Goal: Ask a question: Seek information or help from site administrators or community

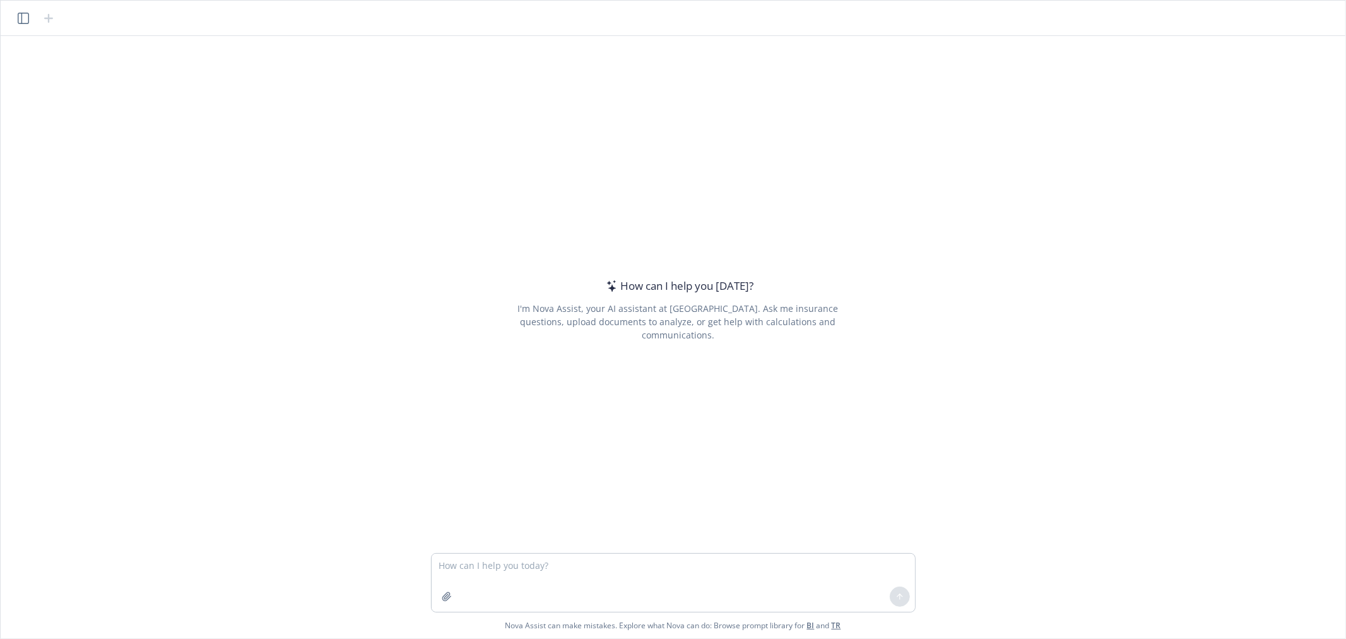
click at [557, 581] on textarea at bounding box center [674, 583] width 484 height 58
type textarea "is there a reference to waiting period in this document? something like benefit…"
click at [444, 593] on icon "button" at bounding box center [447, 596] width 10 height 10
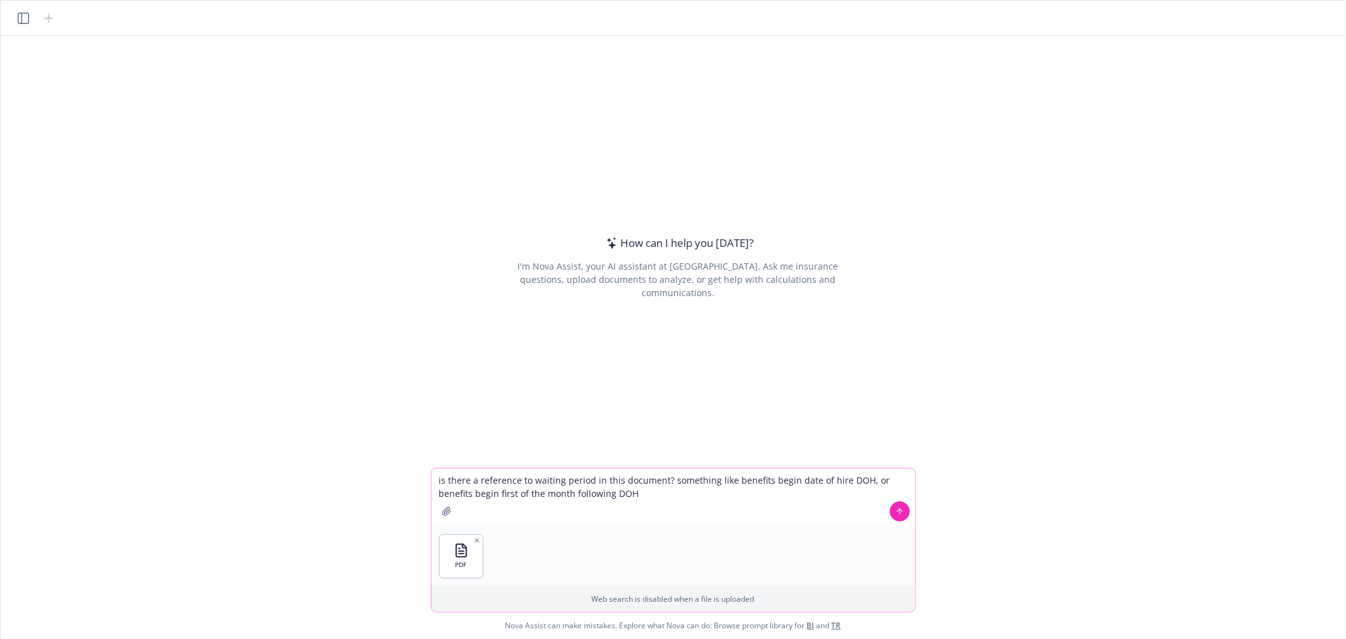
click at [742, 509] on textarea "is there a reference to waiting period in this document? something like benefit…" at bounding box center [674, 497] width 484 height 58
click at [903, 513] on icon at bounding box center [900, 511] width 9 height 9
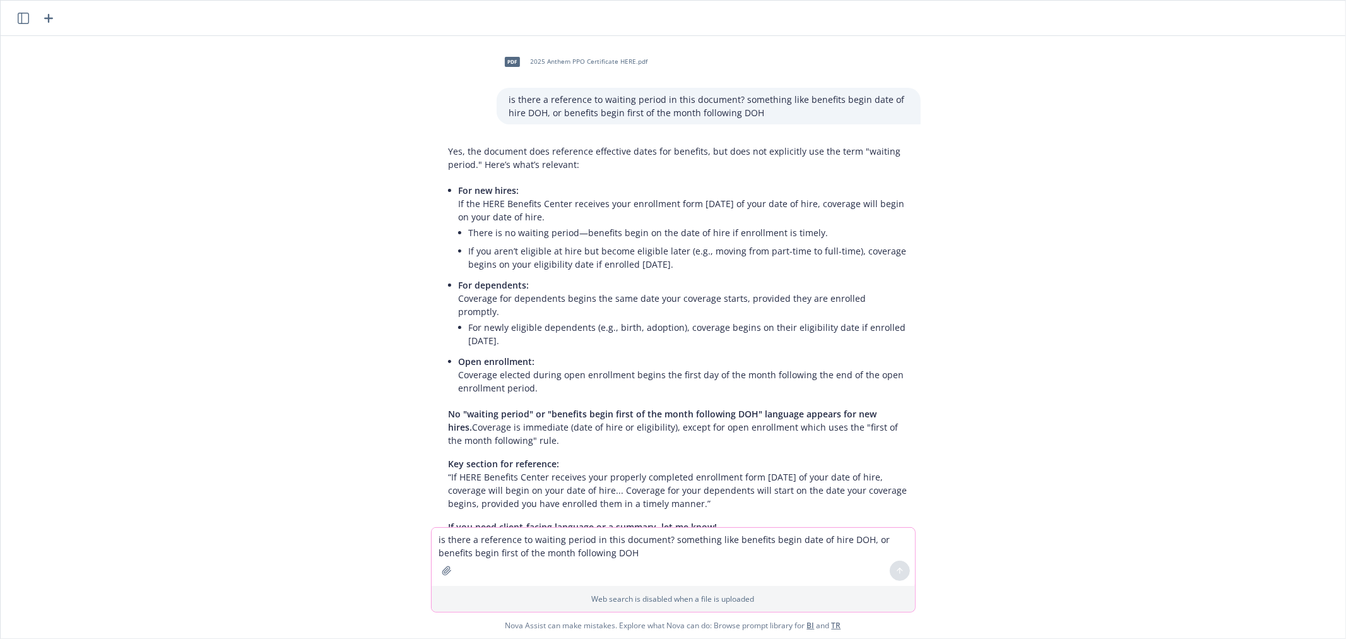
scroll to position [28, 0]
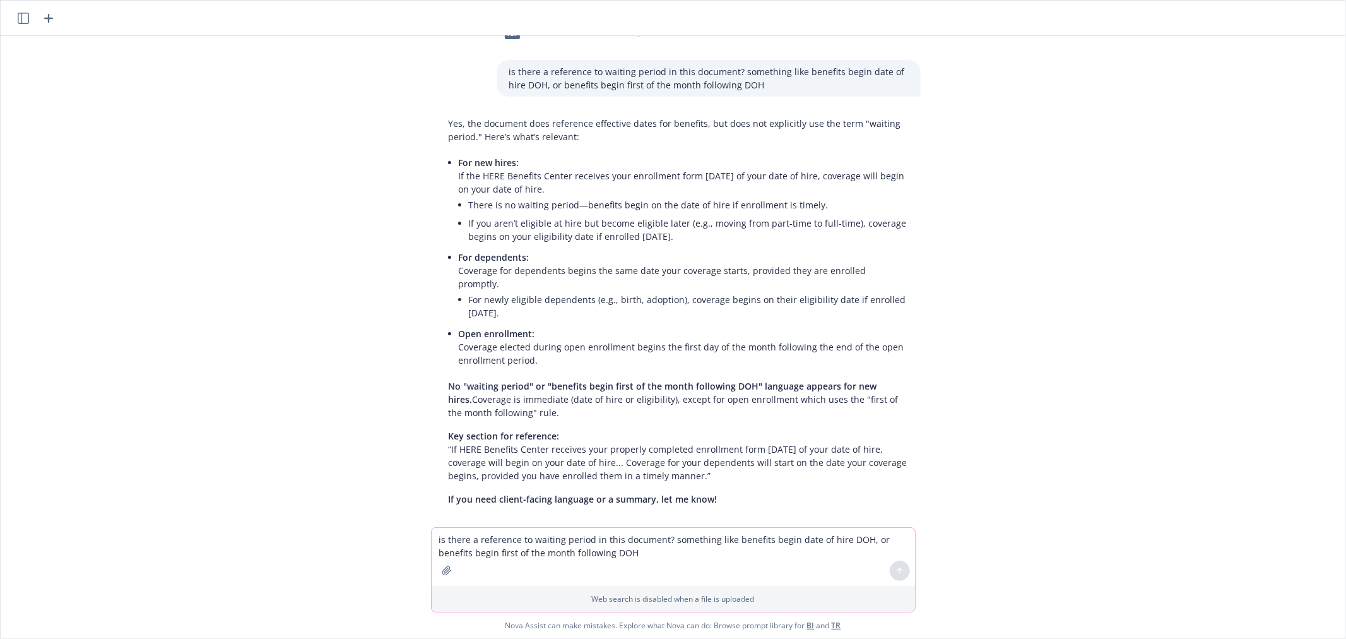
drag, startPoint x: 701, startPoint y: 175, endPoint x: 697, endPoint y: 185, distance: 10.8
click at [697, 185] on p "For new hires: If the HERE Benefits Center receives your enrollment form [DATE]…" at bounding box center [683, 176] width 449 height 40
click at [882, 181] on p "For new hires: If the HERE Benefits Center receives your enrollment form [DATE]…" at bounding box center [683, 176] width 449 height 40
drag, startPoint x: 453, startPoint y: 172, endPoint x: 888, endPoint y: 172, distance: 434.9
click at [888, 172] on p "For new hires: If the HERE Benefits Center receives your enrollment form [DATE]…" at bounding box center [683, 176] width 449 height 40
